Goal: Information Seeking & Learning: Learn about a topic

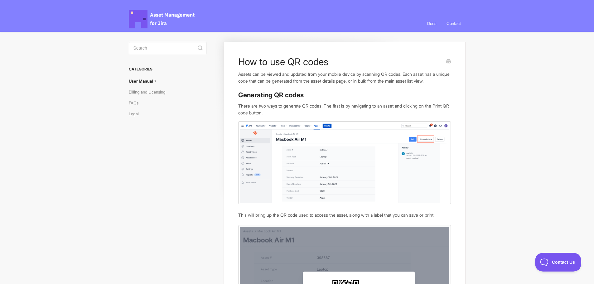
click at [155, 82] on icon at bounding box center [155, 80] width 5 height 5
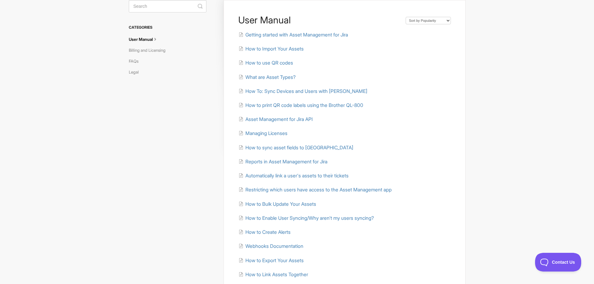
scroll to position [94, 0]
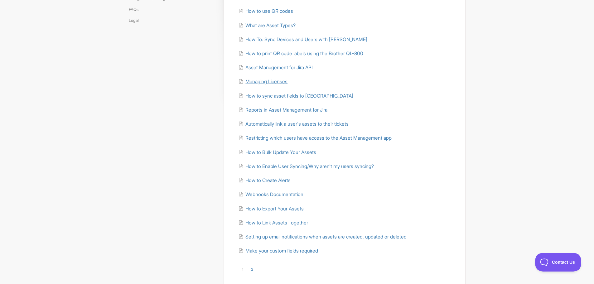
click at [272, 80] on span "Managing Licenses" at bounding box center [266, 82] width 42 height 6
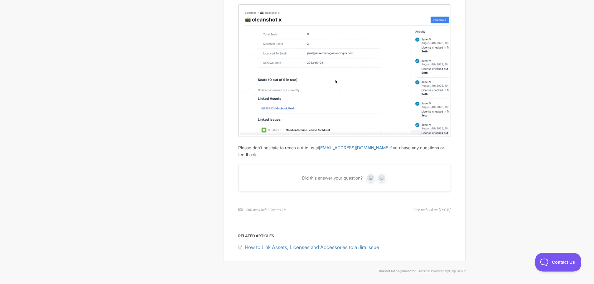
scroll to position [909, 0]
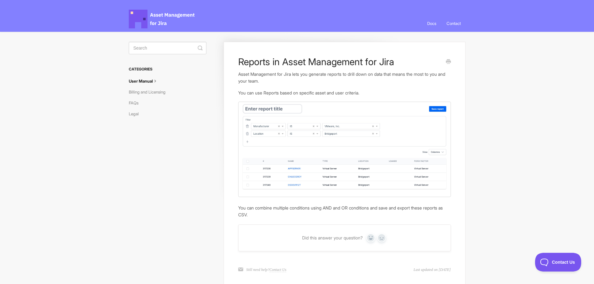
click at [151, 71] on h3 "Categories" at bounding box center [168, 69] width 78 height 11
click at [143, 82] on link "User Manual" at bounding box center [146, 81] width 34 height 10
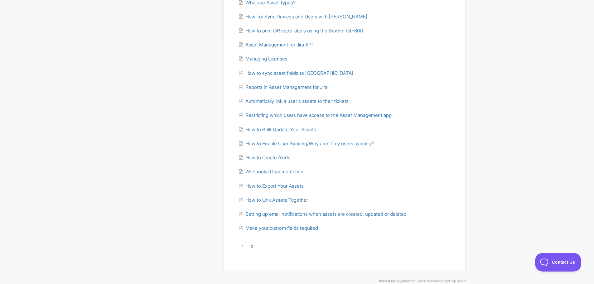
scroll to position [126, 0]
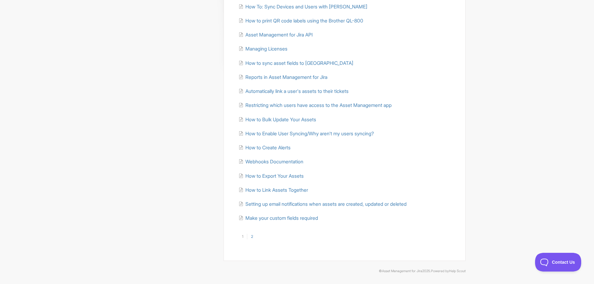
click at [252, 237] on link "2" at bounding box center [252, 237] width 10 height 6
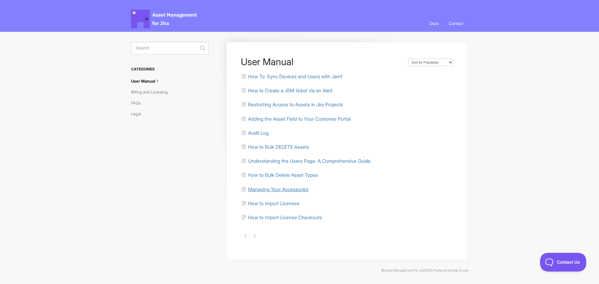
click at [292, 191] on span "Managing Your Accessories" at bounding box center [278, 190] width 61 height 6
